Goal: Transaction & Acquisition: Purchase product/service

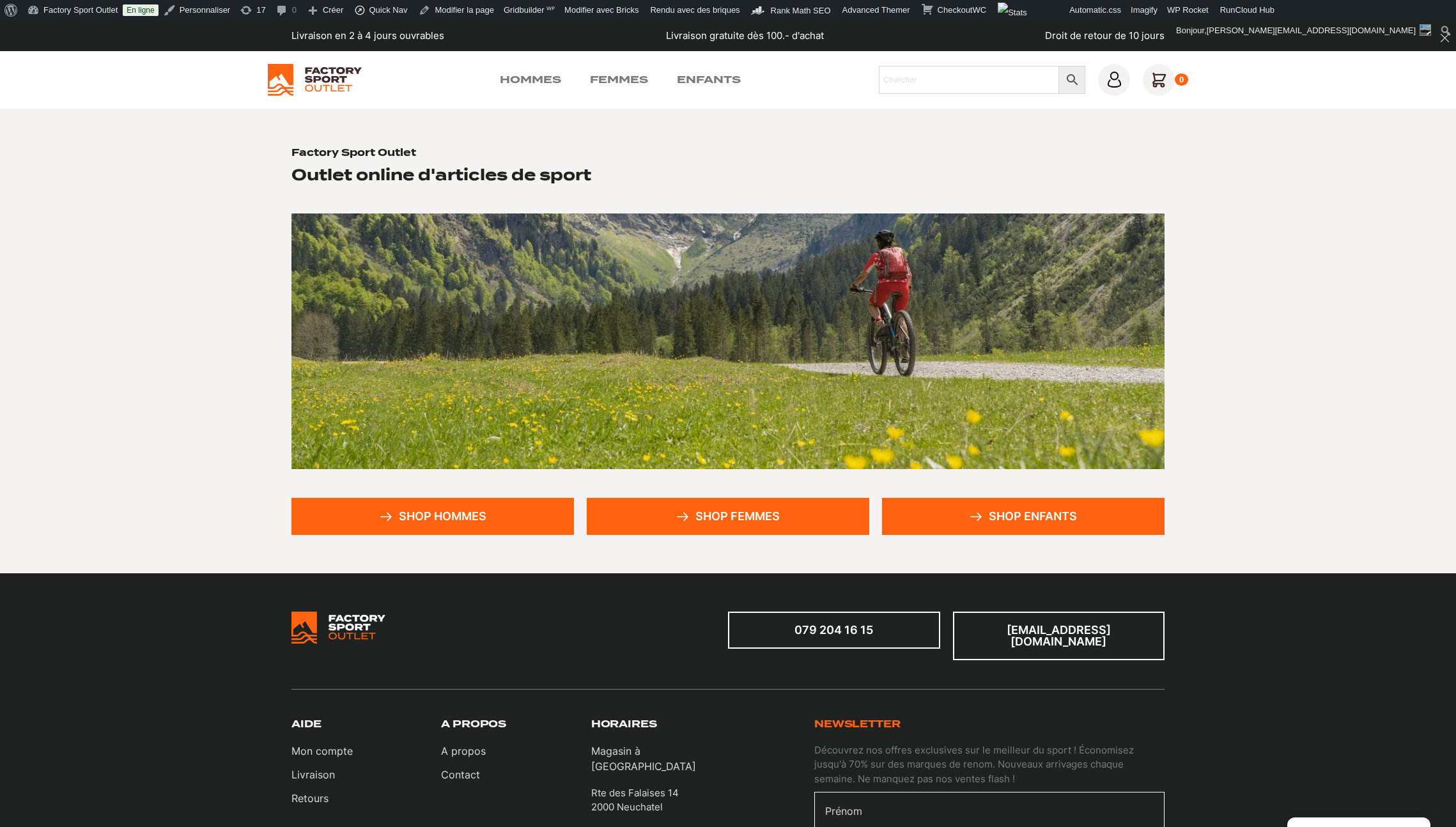
click at [1201, 106] on div "Hommes Femmes Enfants Chercher × 0" at bounding box center [728, 80] width 1456 height 58
click at [621, 83] on link "Femmes" at bounding box center [619, 79] width 58 height 15
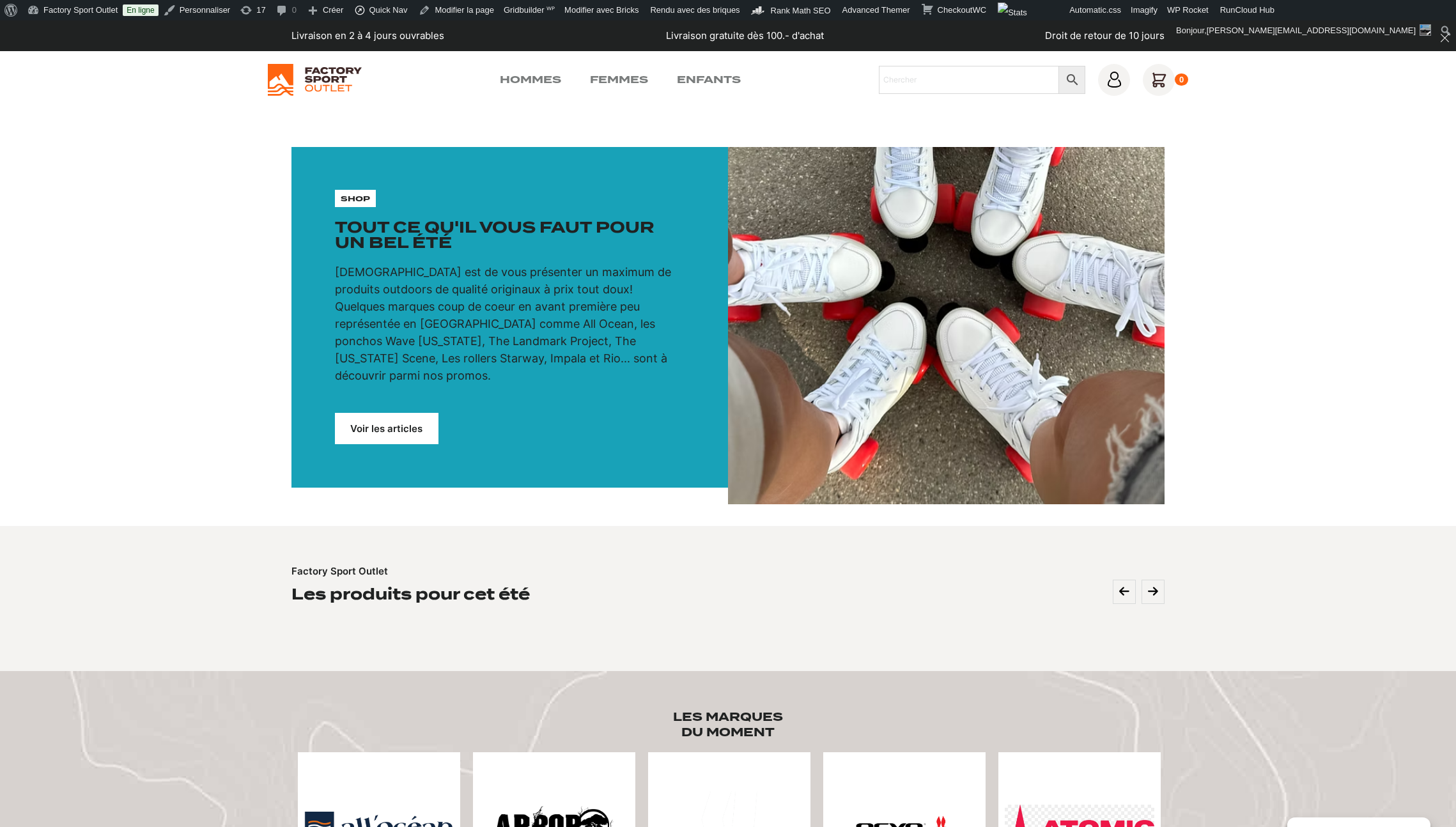
click at [400, 413] on link "Voir les articles" at bounding box center [387, 427] width 104 height 31
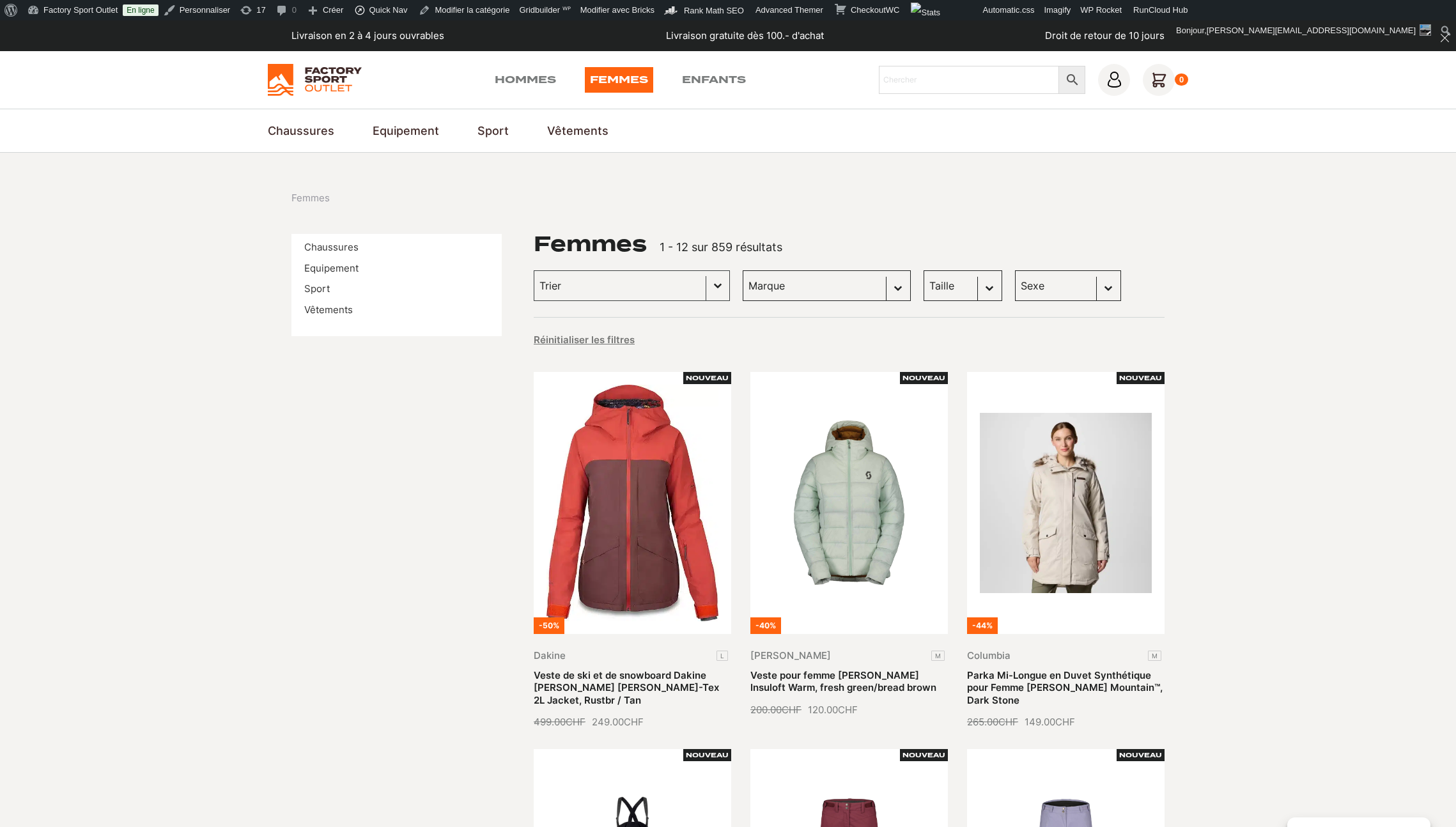
click at [1149, 286] on div "Trier Trier le contenu Trier Plus récents Plus anciens Prix croissants Prix déc…" at bounding box center [848, 286] width 631 height 31
